Goal: Find specific page/section: Find specific page/section

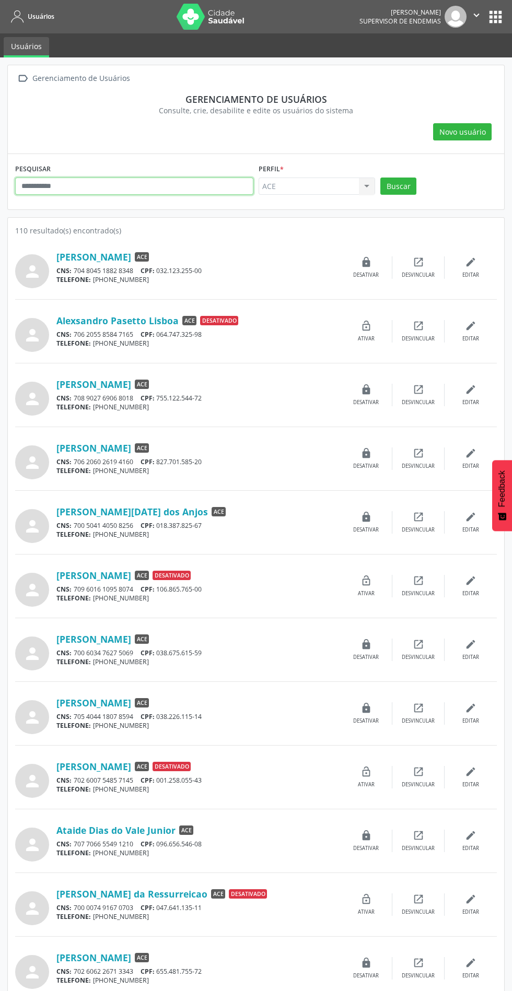
click at [146, 186] on input "text" at bounding box center [134, 187] width 238 height 18
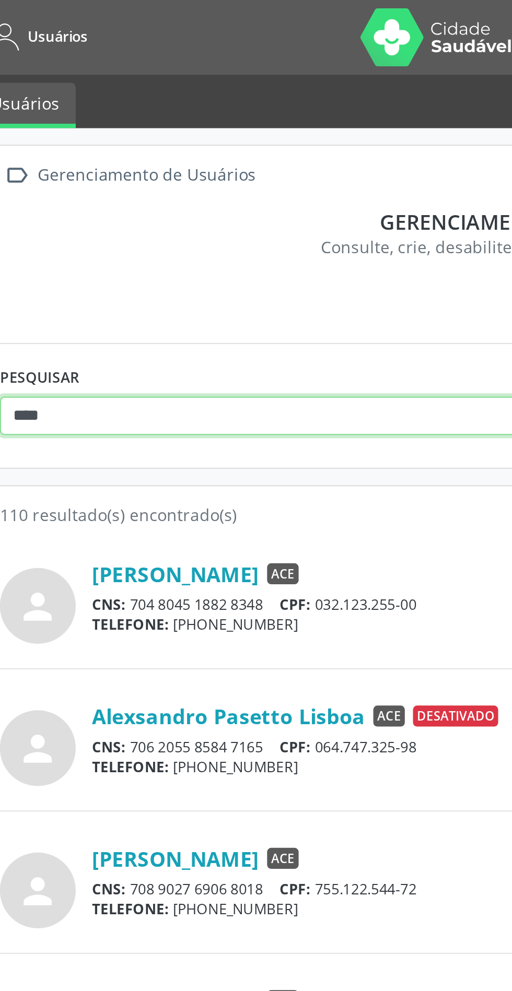
type input "*******"
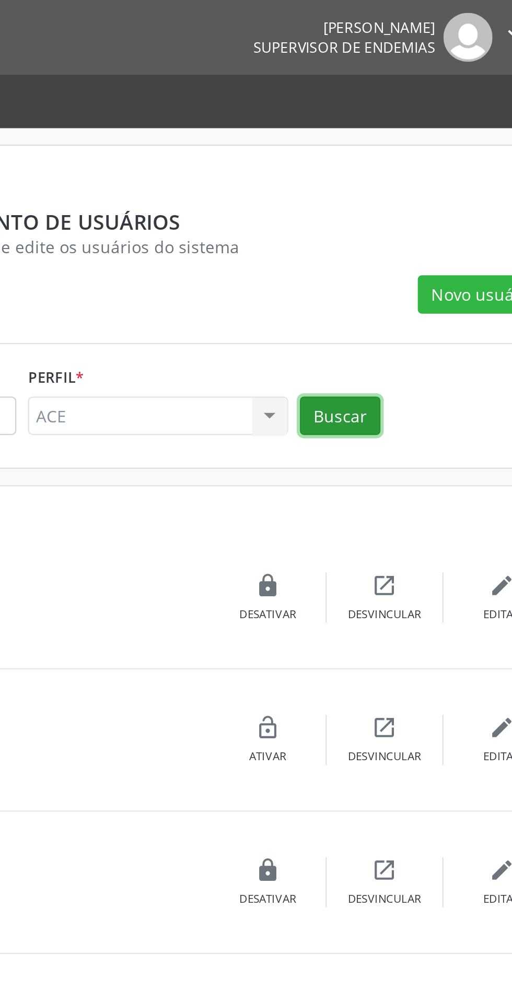
click at [405, 187] on button "Buscar" at bounding box center [398, 187] width 36 height 18
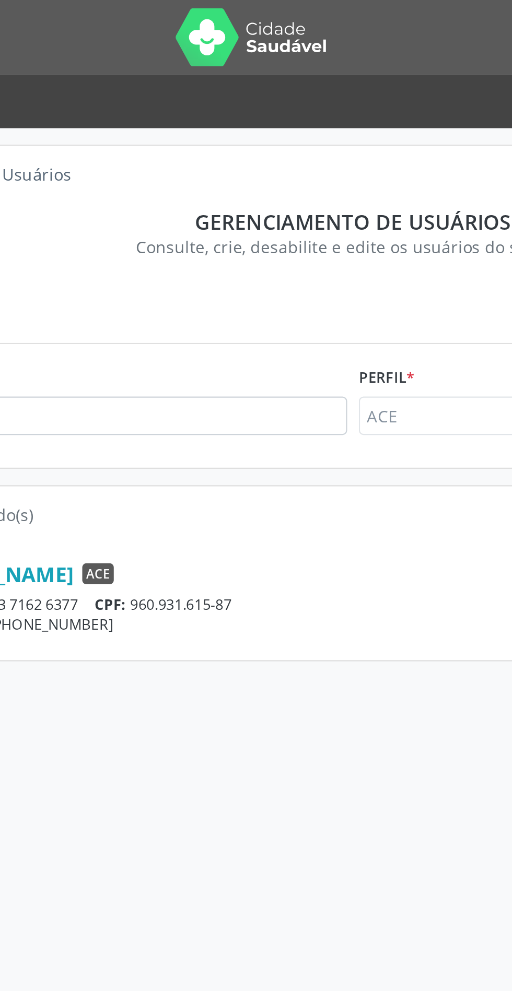
click at [131, 261] on link "Gledson Silva de Sousa" at bounding box center [93, 256] width 75 height 11
